Goal: Information Seeking & Learning: Learn about a topic

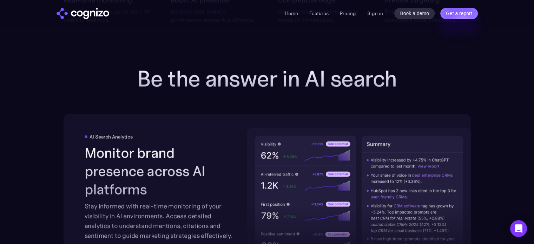
scroll to position [1026, 0]
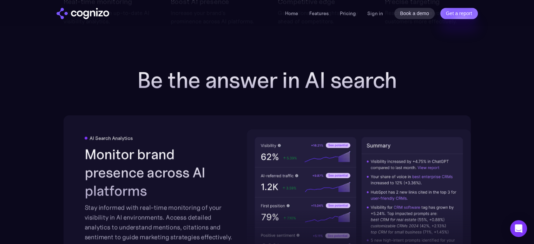
click at [264, 82] on h2 "Be the answer in AI search" at bounding box center [267, 79] width 281 height 25
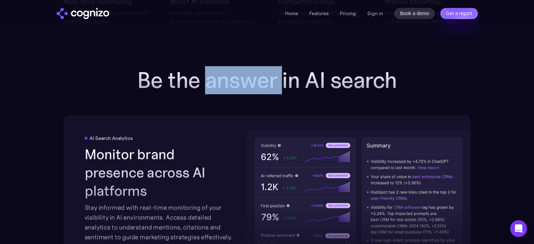
click at [264, 82] on h2 "Be the answer in AI search" at bounding box center [267, 79] width 281 height 25
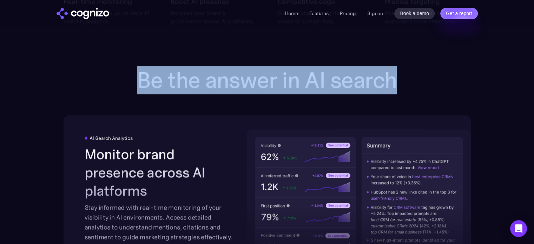
click at [264, 82] on h2 "Be the answer in AI search" at bounding box center [267, 79] width 281 height 25
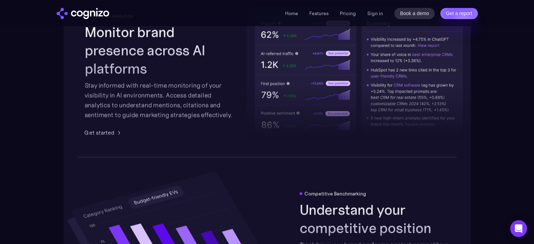
scroll to position [1148, 0]
click at [272, 133] on div at bounding box center [359, 91] width 224 height 103
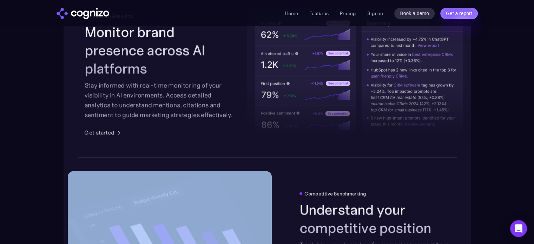
click at [272, 133] on div at bounding box center [359, 91] width 224 height 103
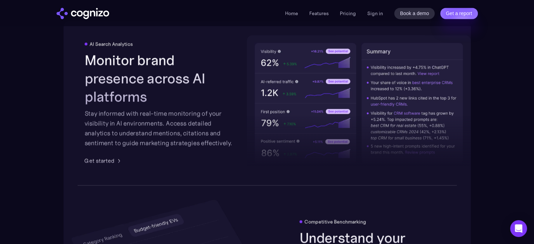
click at [178, 108] on div "Stay informed with real-time monitoring of your visibility in AI environments. …" at bounding box center [160, 127] width 150 height 39
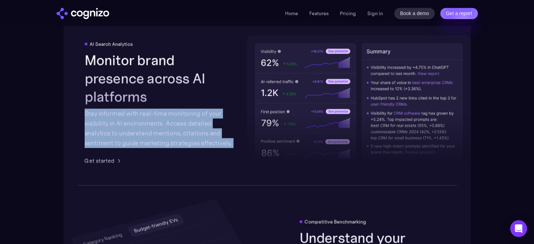
click at [178, 108] on div "Stay informed with real-time monitoring of your visibility in AI environments. …" at bounding box center [160, 127] width 150 height 39
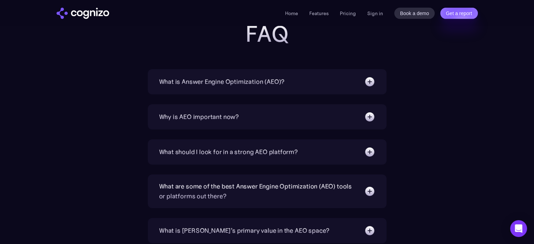
scroll to position [2240, 0]
click at [324, 11] on link "Features" at bounding box center [318, 13] width 19 height 6
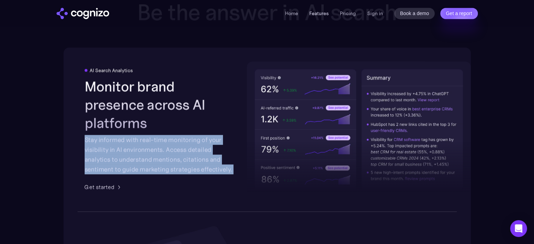
scroll to position [1093, 0]
click at [127, 153] on div "Stay informed with real-time monitoring of your visibility in AI environments. …" at bounding box center [160, 154] width 150 height 39
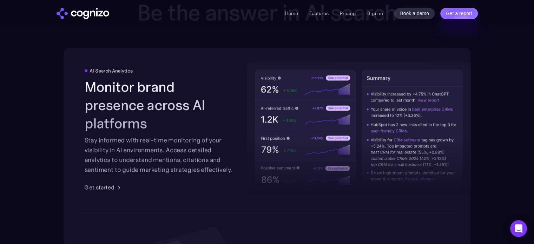
click at [127, 153] on div "Stay informed with real-time monitoring of your visibility in AI environments. …" at bounding box center [160, 154] width 150 height 39
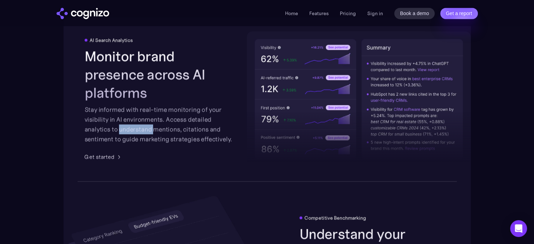
scroll to position [1124, 0]
